Goal: Information Seeking & Learning: Find contact information

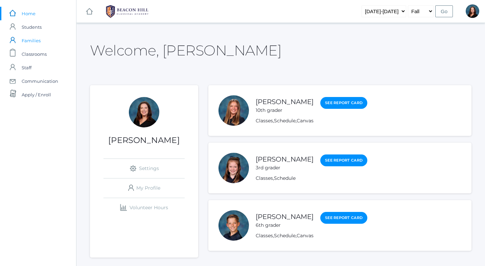
click at [35, 42] on span "Families" at bounding box center [31, 41] width 19 height 14
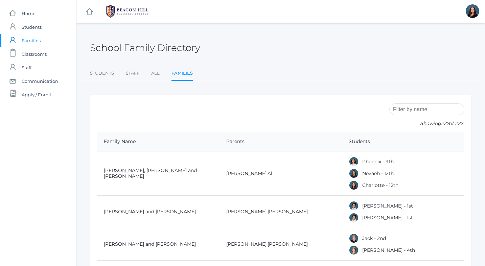
click at [402, 109] on input "search" at bounding box center [427, 110] width 75 height 12
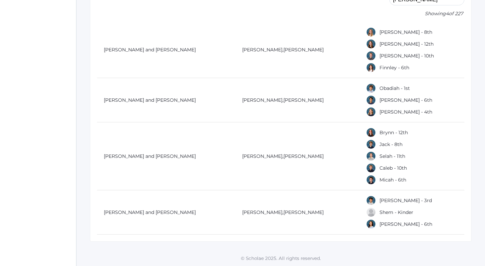
scroll to position [110, 0]
type input "[PERSON_NAME]"
click at [288, 157] on link "[PERSON_NAME]" at bounding box center [304, 157] width 40 height 6
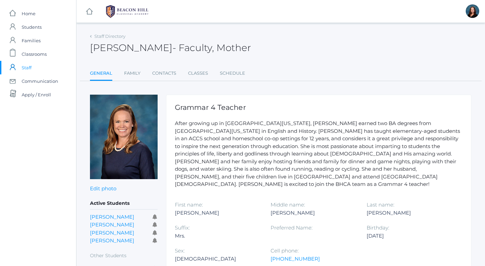
scroll to position [110, 0]
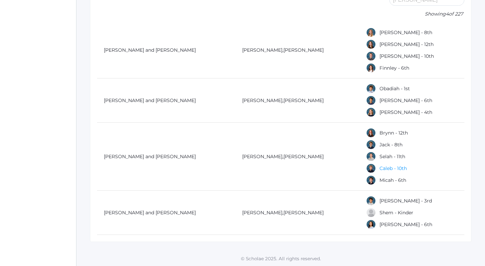
click at [381, 171] on link "Caleb - 10th" at bounding box center [393, 168] width 27 height 6
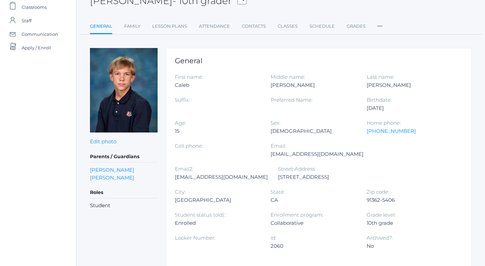
scroll to position [49, 0]
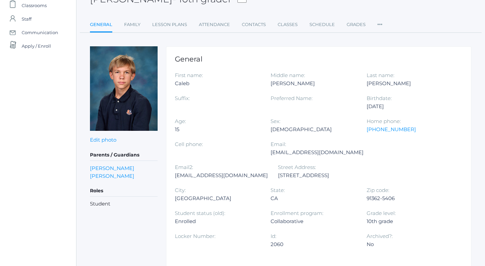
drag, startPoint x: 224, startPoint y: 173, endPoint x: 203, endPoint y: 171, distance: 21.7
click at [278, 171] on div "Street Address: [STREET_ADDRESS]" at bounding box center [326, 174] width 96 height 23
click at [278, 175] on div "[STREET_ADDRESS]" at bounding box center [321, 176] width 86 height 8
drag, startPoint x: 190, startPoint y: 175, endPoint x: 221, endPoint y: 174, distance: 31.8
click at [278, 174] on div "[STREET_ADDRESS]" at bounding box center [321, 176] width 86 height 8
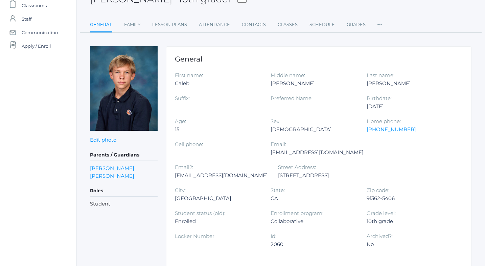
click at [233, 149] on div "Cell phone:" at bounding box center [223, 147] width 96 height 15
